Goal: Information Seeking & Learning: Find specific fact

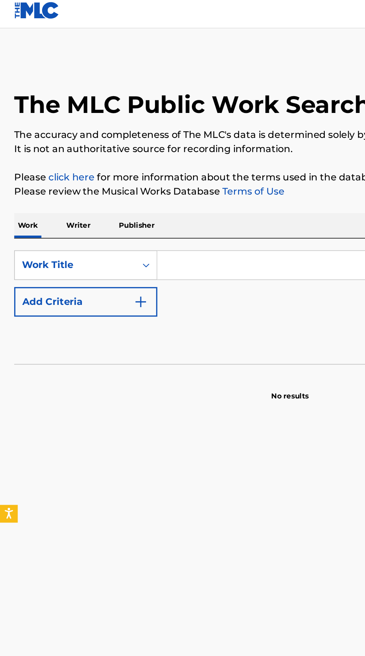
click at [148, 172] on input "Search Form" at bounding box center [227, 172] width 257 height 18
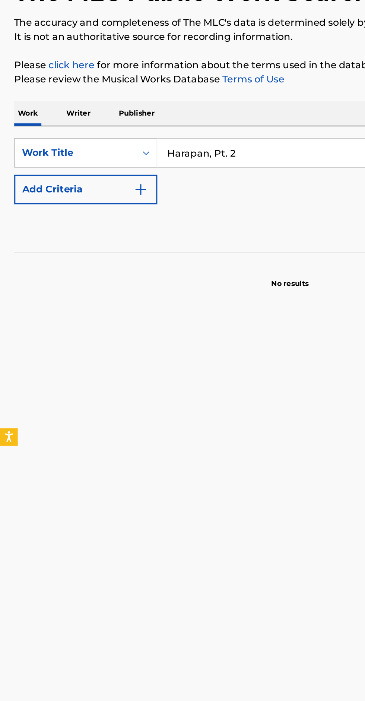
type input "Harapan, Pt. 2"
click at [90, 193] on img "Search Form" at bounding box center [88, 194] width 9 height 9
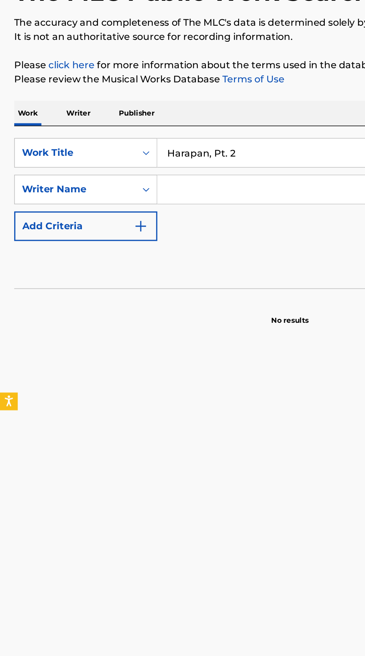
click at [161, 194] on input "Search Form" at bounding box center [220, 195] width 243 height 18
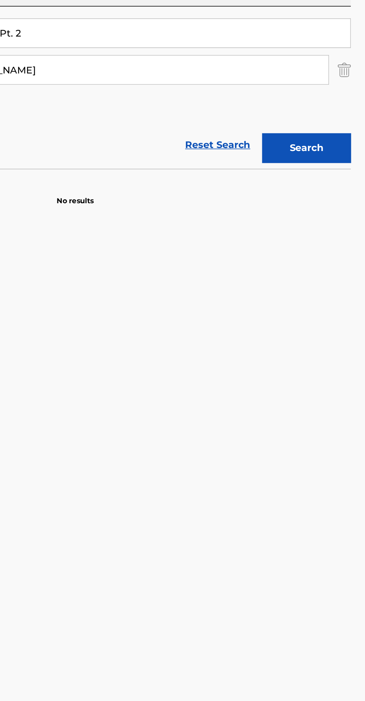
type input "[PERSON_NAME]"
click at [340, 249] on button "Search" at bounding box center [329, 244] width 56 height 19
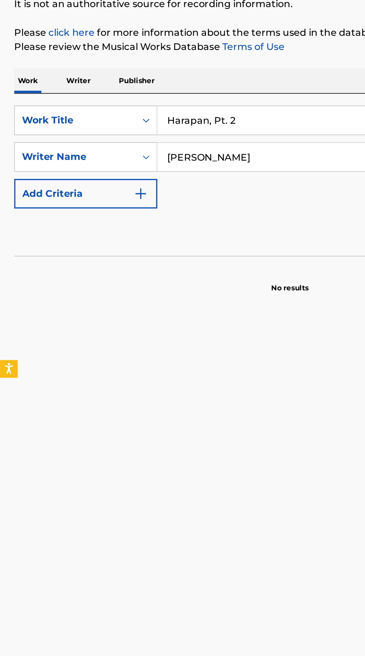
click at [50, 144] on p "Writer" at bounding box center [50, 147] width 20 height 16
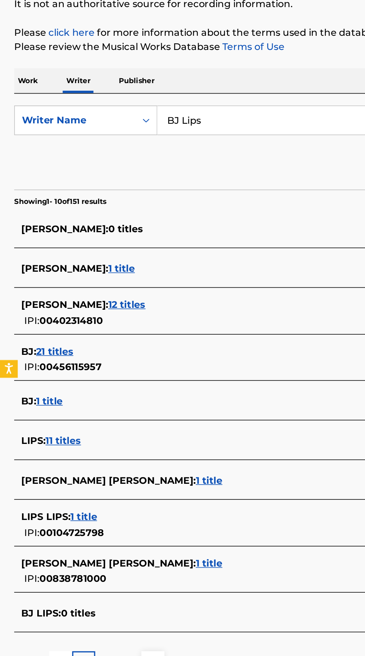
click at [165, 168] on input "BJ Lips" at bounding box center [227, 172] width 257 height 18
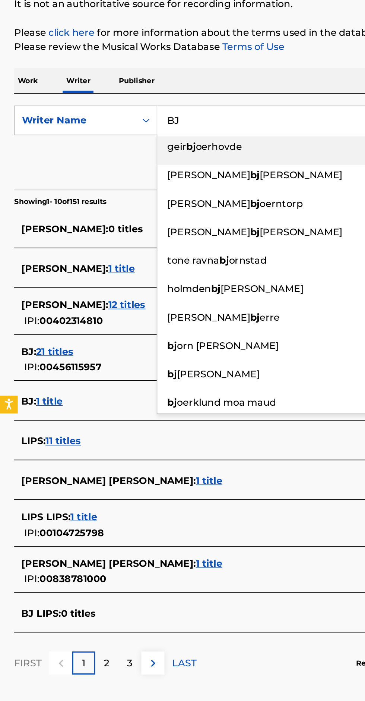
type input "BJ"
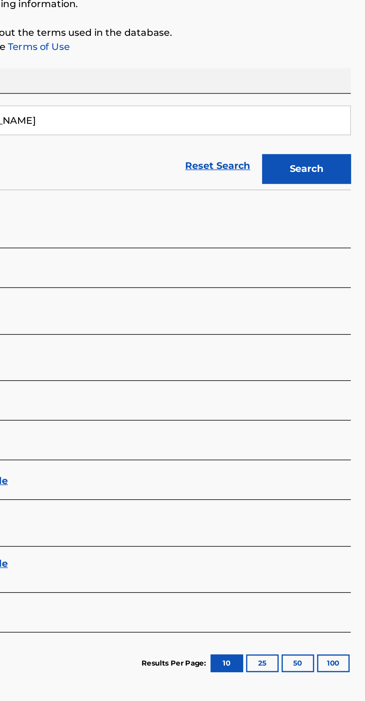
click at [333, 205] on button "Search" at bounding box center [329, 202] width 56 height 19
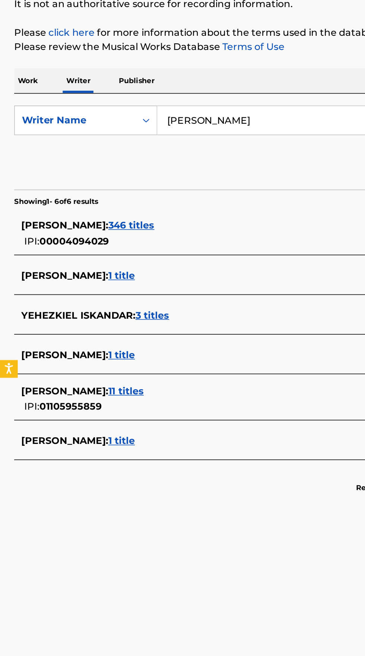
click at [178, 169] on input "[PERSON_NAME]" at bounding box center [227, 172] width 257 height 18
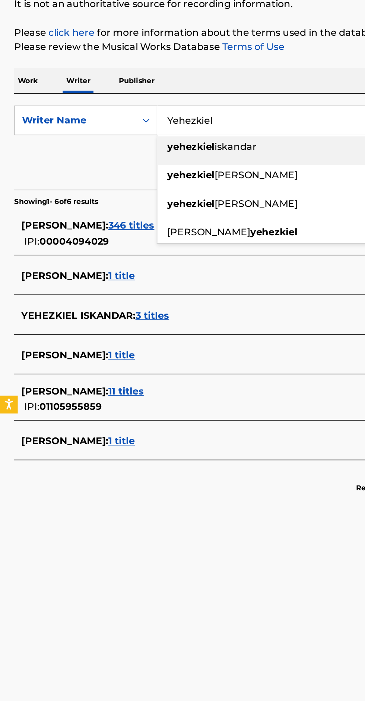
type input "Yehezkiel"
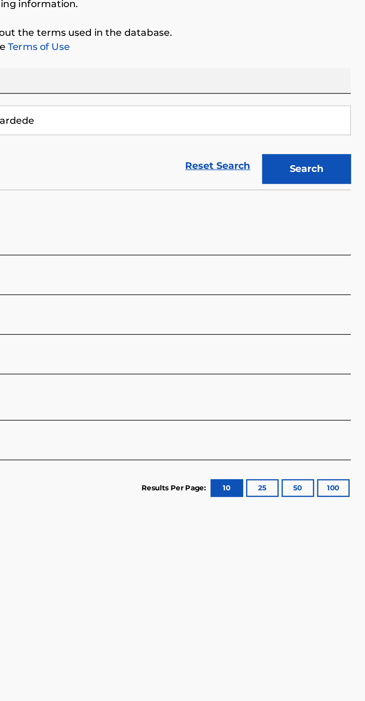
type input "Kaneko Pardede"
click at [333, 197] on button "Search" at bounding box center [329, 202] width 56 height 19
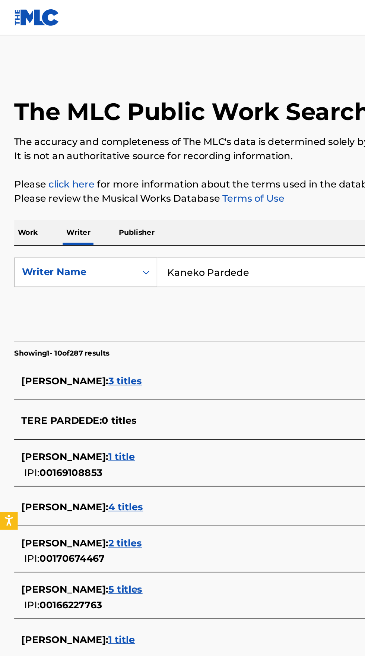
click at [15, 147] on p "Work" at bounding box center [17, 147] width 17 height 16
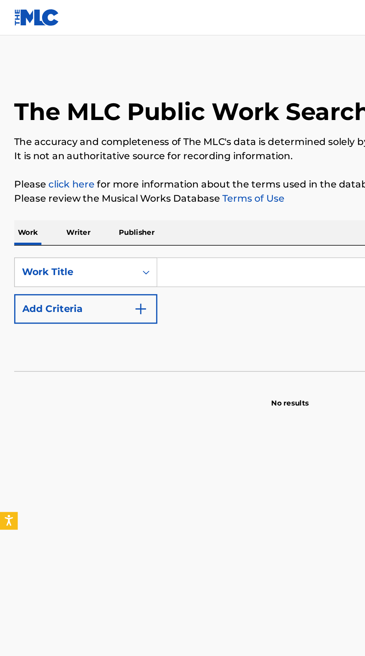
click at [112, 172] on input "Search Form" at bounding box center [227, 172] width 257 height 18
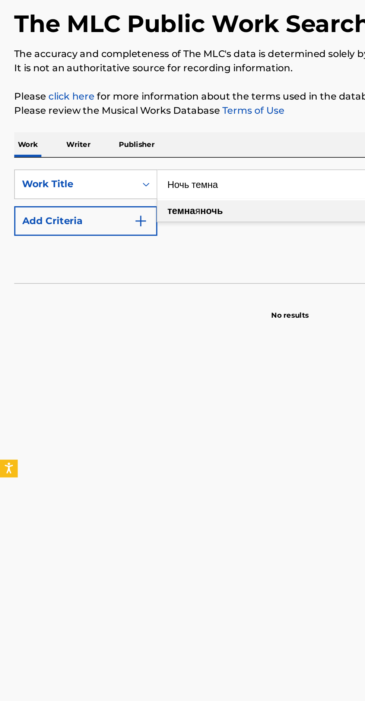
type input "Ночь темна"
click at [82, 195] on button "Add Criteria" at bounding box center [54, 194] width 90 height 19
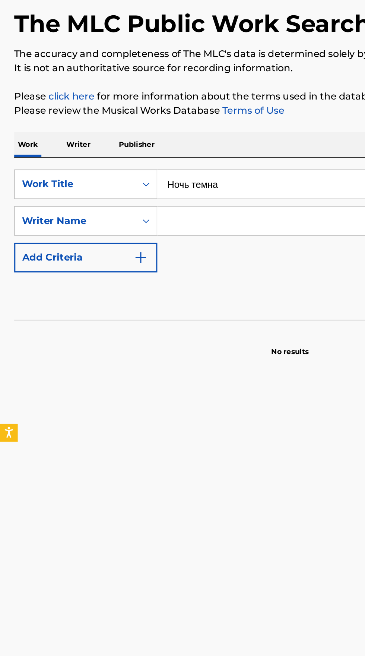
click at [119, 197] on input "Search Form" at bounding box center [220, 195] width 243 height 18
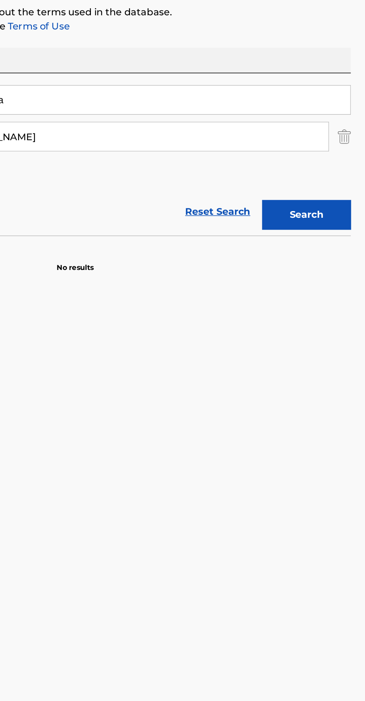
type input "[PERSON_NAME]"
click at [338, 239] on button "Search" at bounding box center [329, 244] width 56 height 19
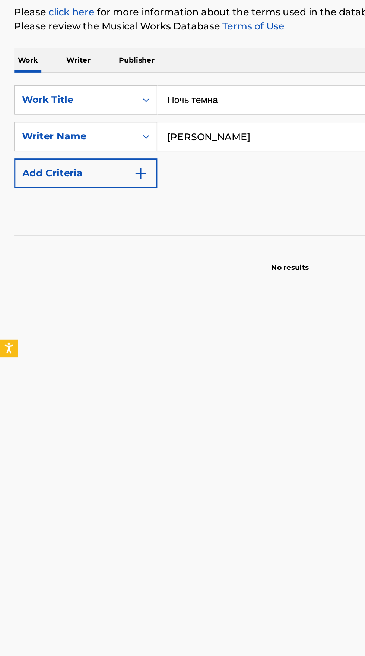
click at [47, 141] on p "Writer" at bounding box center [50, 147] width 20 height 16
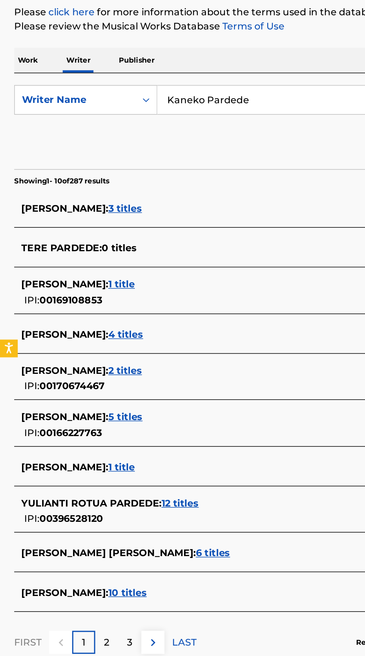
click at [186, 169] on input "Kaneko Pardede" at bounding box center [227, 172] width 257 height 18
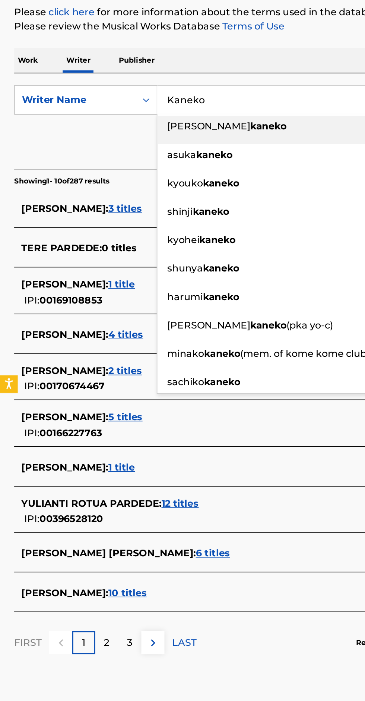
type input "Kaneko"
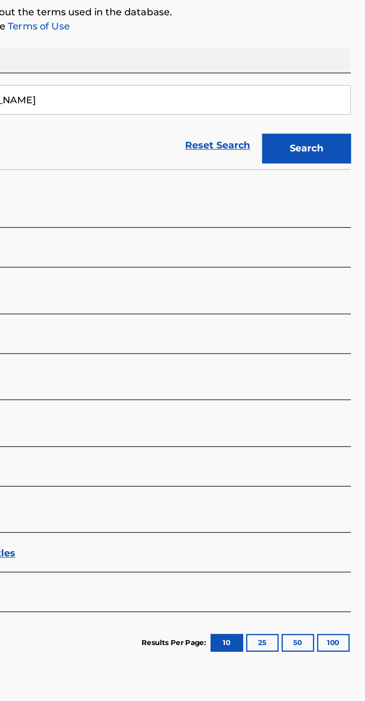
type input "[PERSON_NAME]"
click at [344, 198] on button "Search" at bounding box center [329, 202] width 56 height 19
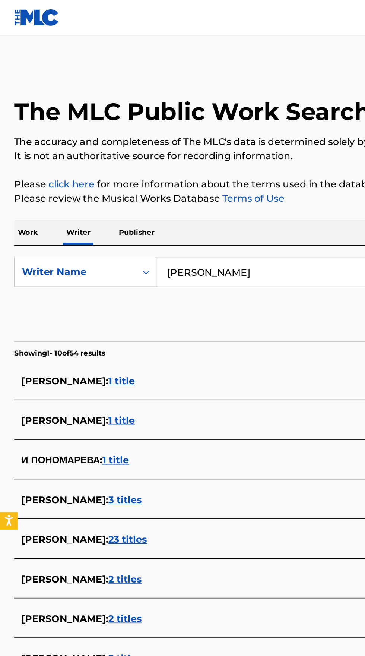
click at [21, 145] on p "Work" at bounding box center [17, 147] width 17 height 16
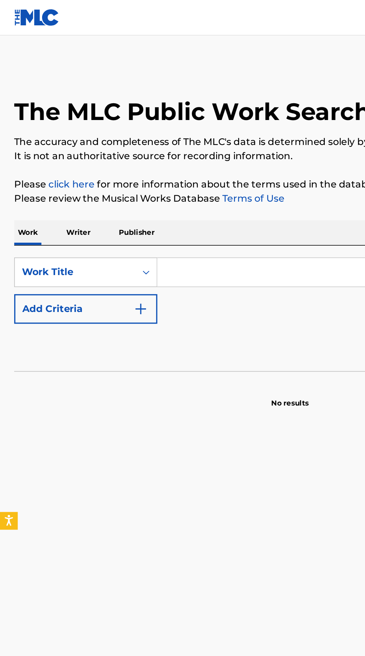
click at [118, 170] on input "Search Form" at bounding box center [227, 172] width 257 height 18
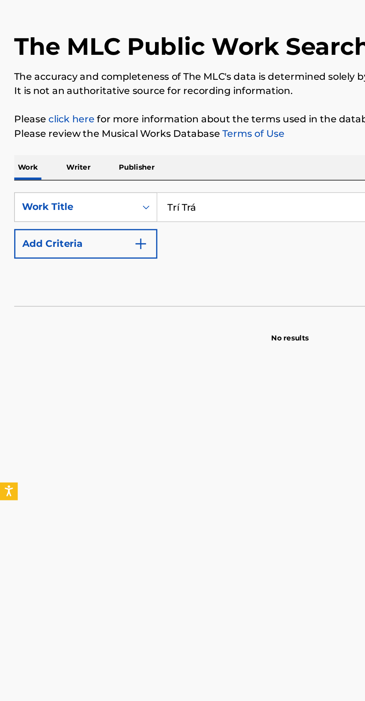
type input "Trí Trá"
click at [90, 192] on img "Search Form" at bounding box center [88, 194] width 9 height 9
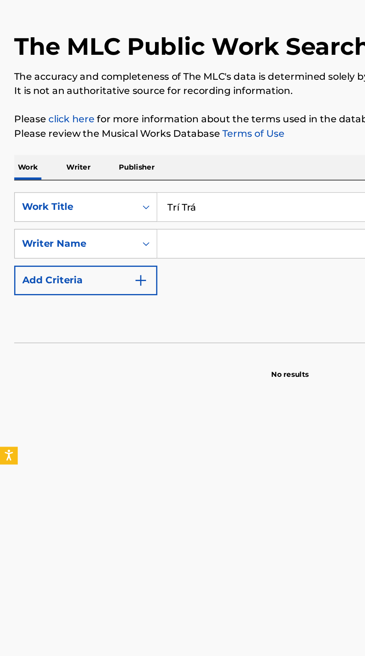
click at [155, 195] on input "Search Form" at bounding box center [220, 195] width 243 height 18
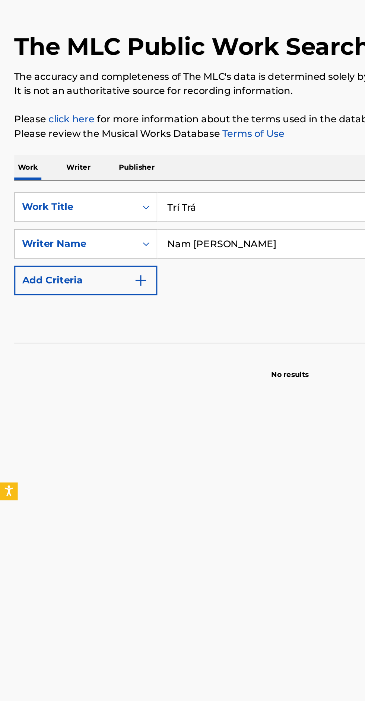
type input "Nam [PERSON_NAME]"
click at [128, 172] on input "Trí Trá" at bounding box center [227, 172] width 257 height 18
click at [113, 169] on input "Trí Tra" at bounding box center [227, 172] width 257 height 18
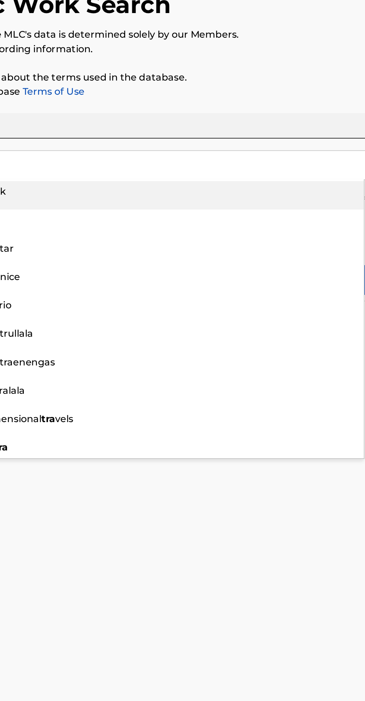
type input "Tri Tra"
click at [315, 112] on p "Please click here for more information about the terms used in the database." at bounding box center [183, 116] width 348 height 9
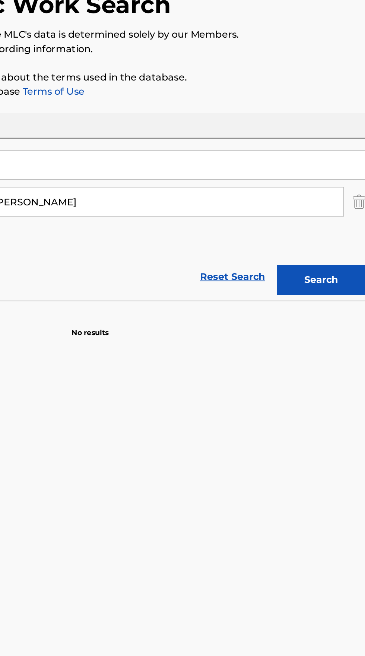
click at [318, 243] on button "Search" at bounding box center [329, 244] width 56 height 19
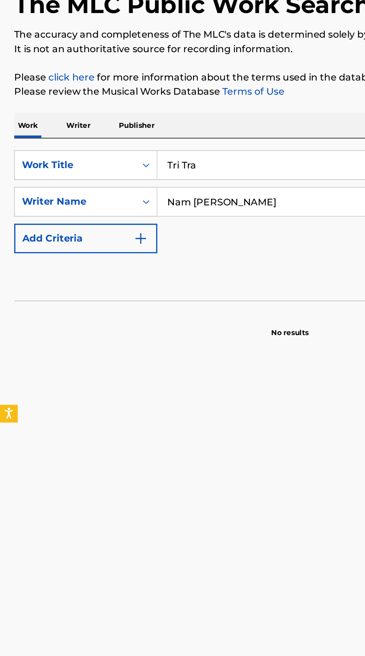
click at [56, 145] on p "Writer" at bounding box center [50, 147] width 20 height 16
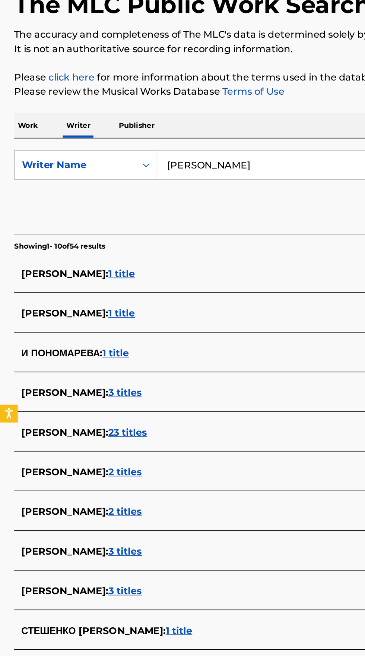
click at [184, 175] on input "[PERSON_NAME]" at bounding box center [227, 172] width 257 height 18
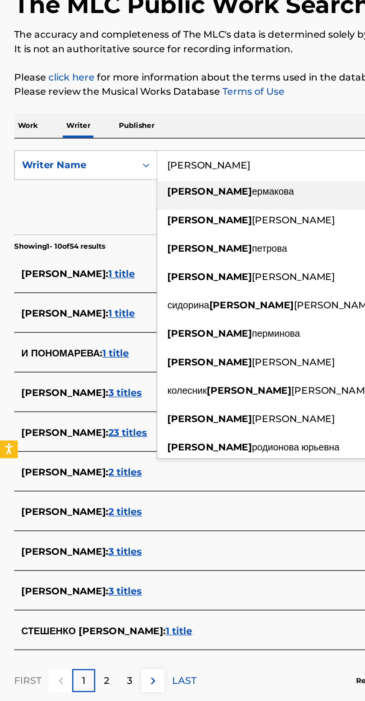
type input "[PERSON_NAME]"
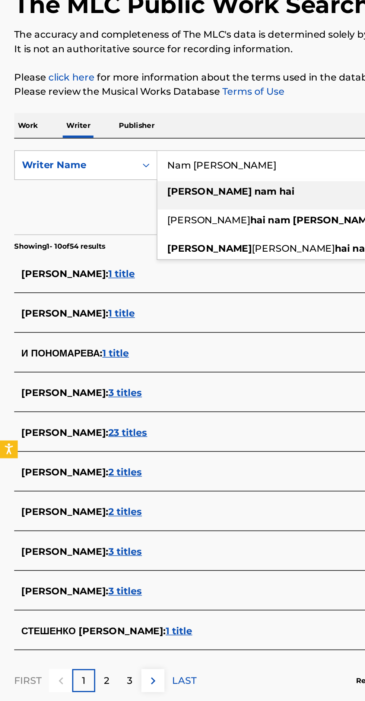
type input "Nam [PERSON_NAME]"
click at [202, 113] on p "Please click here for more information about the terms used in the database." at bounding box center [183, 116] width 348 height 9
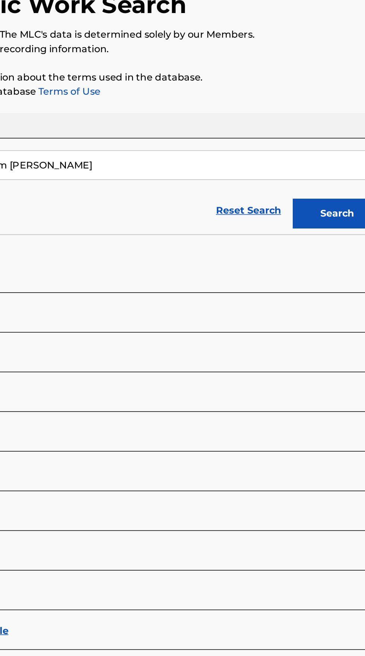
click at [323, 197] on button "Search" at bounding box center [329, 202] width 56 height 19
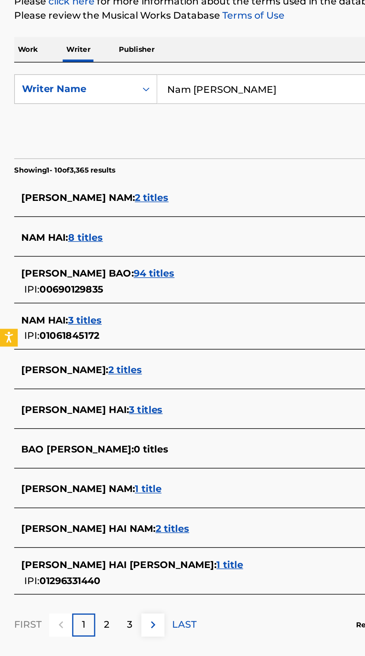
click at [24, 265] on span "NAM HAI :" at bounding box center [27, 264] width 29 height 7
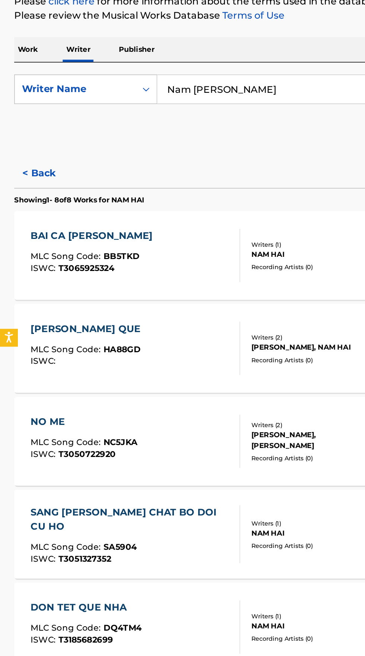
click at [16, 221] on button "< Back" at bounding box center [31, 224] width 45 height 19
